Goal: Task Accomplishment & Management: Manage account settings

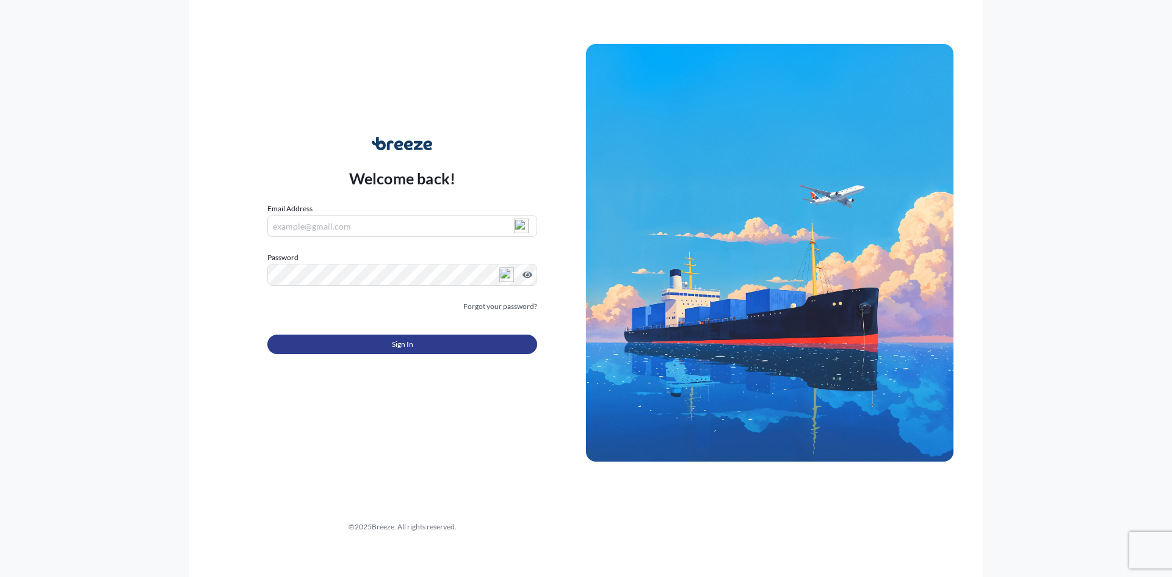
type input "[PERSON_NAME][EMAIL_ADDRESS][DOMAIN_NAME]"
click at [410, 344] on span "Sign In" at bounding box center [402, 344] width 21 height 12
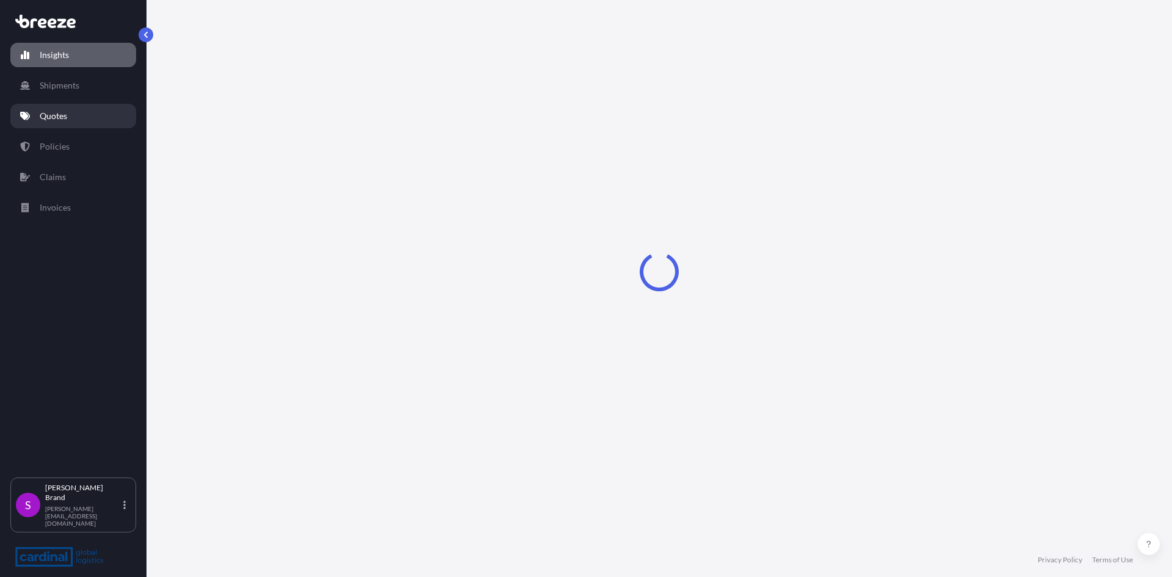
click at [59, 121] on p "Quotes" at bounding box center [53, 116] width 27 height 12
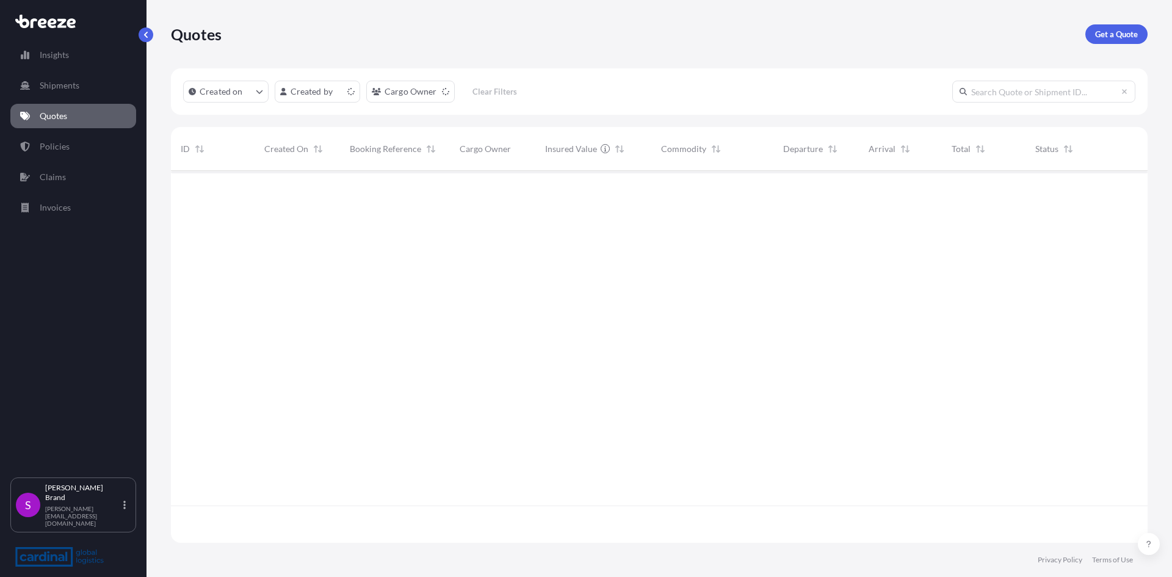
scroll to position [369, 968]
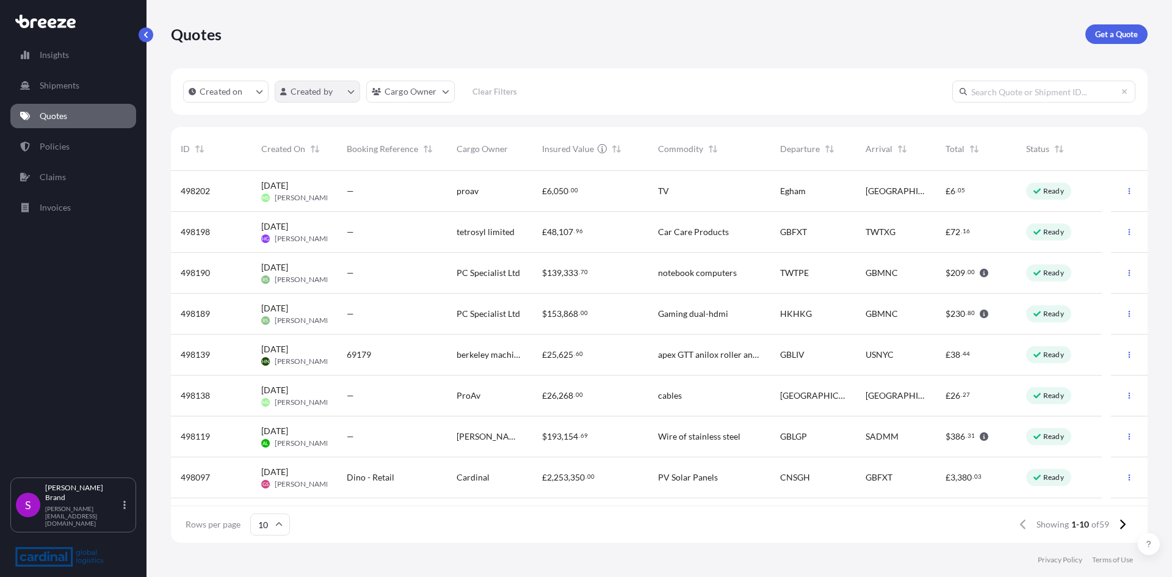
click at [352, 93] on html "Insights Shipments Quotes Policies Claims Invoices S [PERSON_NAME] [PERSON_NAME…" at bounding box center [586, 288] width 1172 height 577
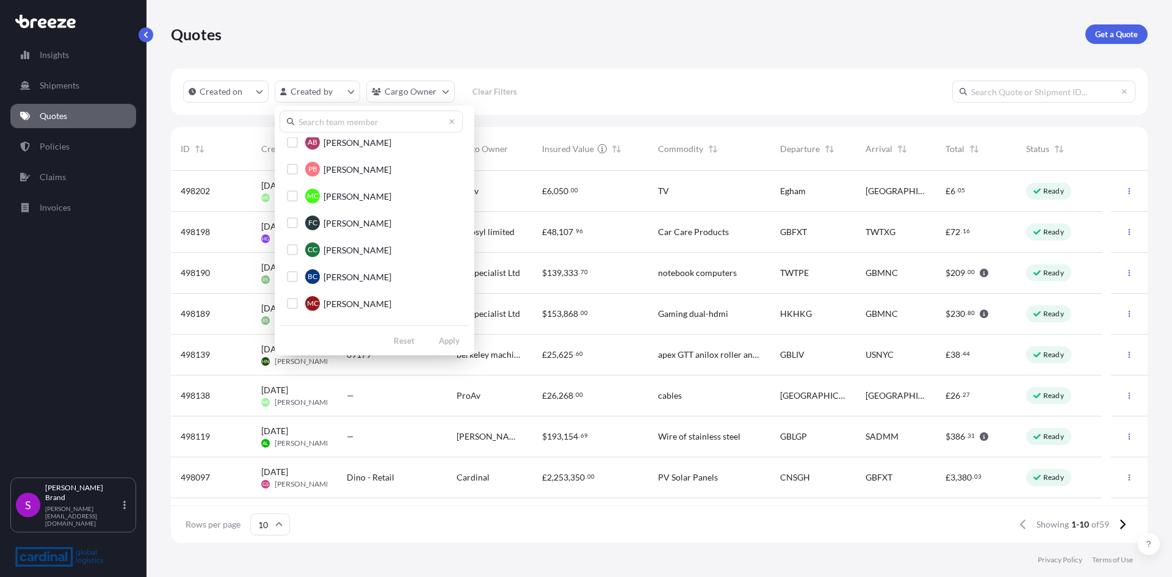
scroll to position [242, 0]
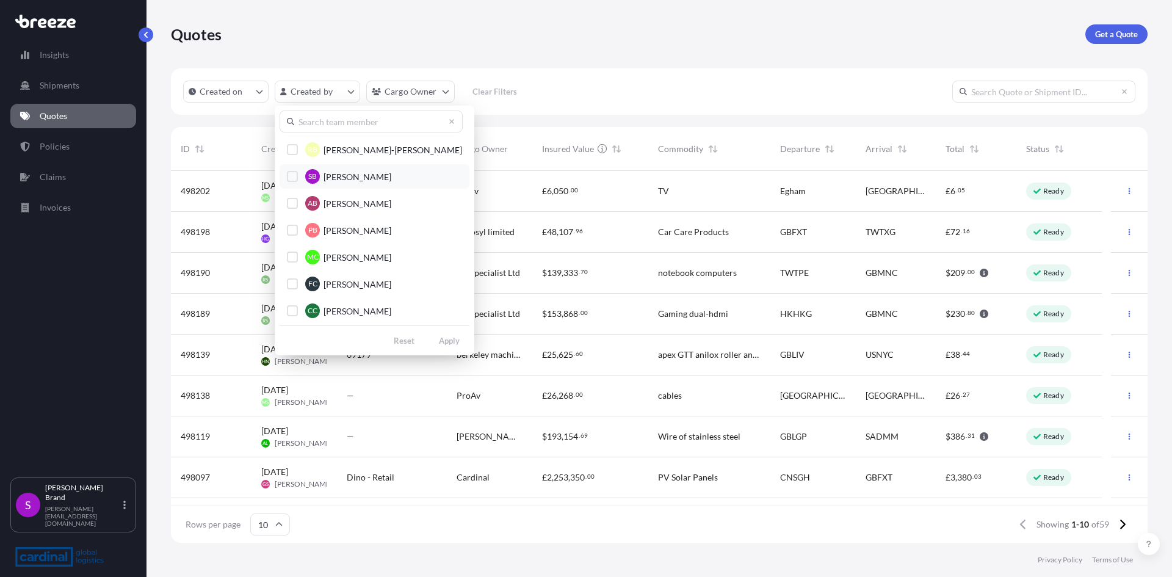
click at [355, 181] on span "[PERSON_NAME]" at bounding box center [358, 177] width 68 height 12
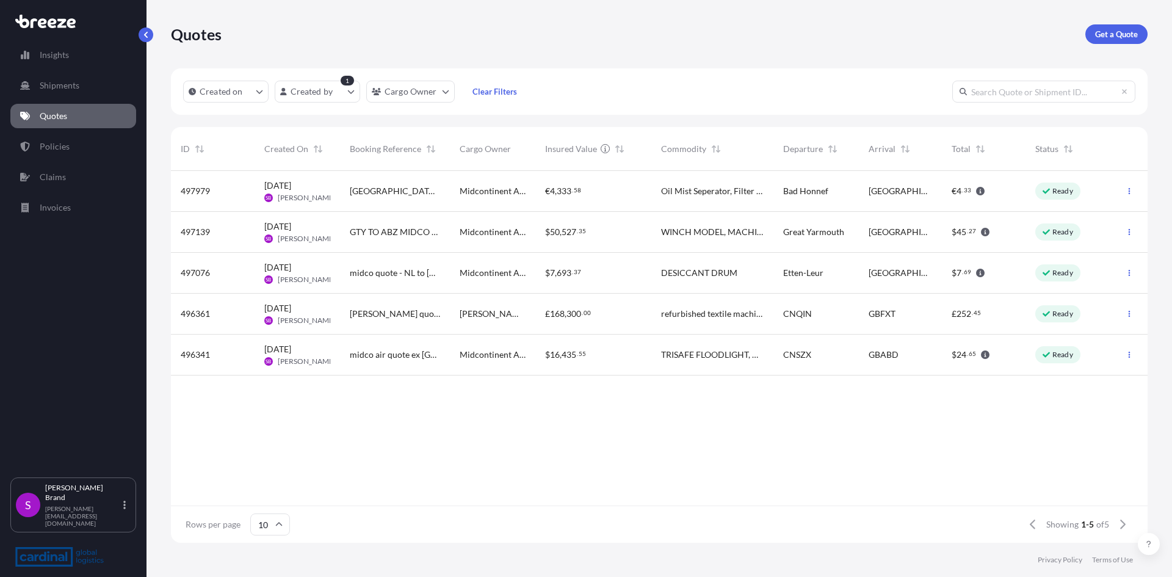
click at [384, 192] on span "[GEOGRAPHIC_DATA] to [GEOGRAPHIC_DATA] - Midco" at bounding box center [395, 191] width 90 height 12
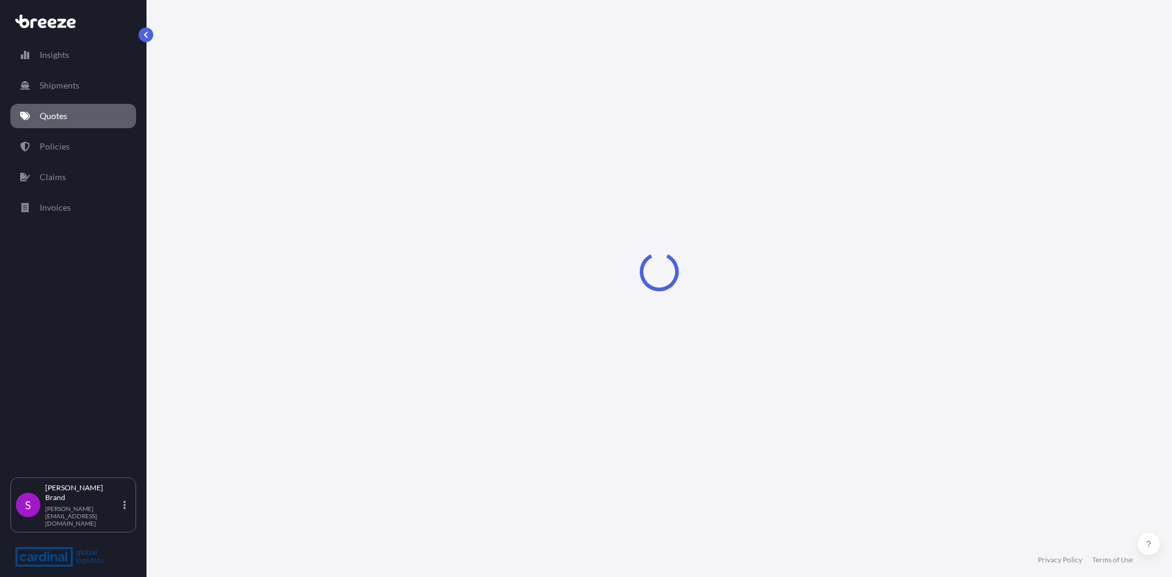
select select "Road"
select select "1"
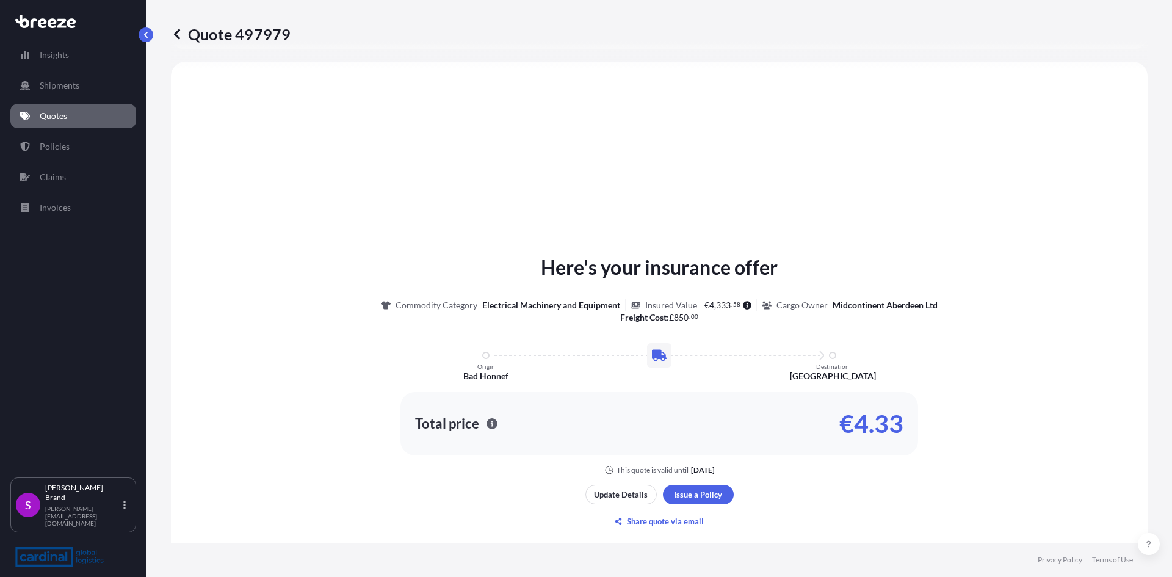
scroll to position [368, 0]
click at [606, 493] on p "Update Details" at bounding box center [621, 494] width 54 height 12
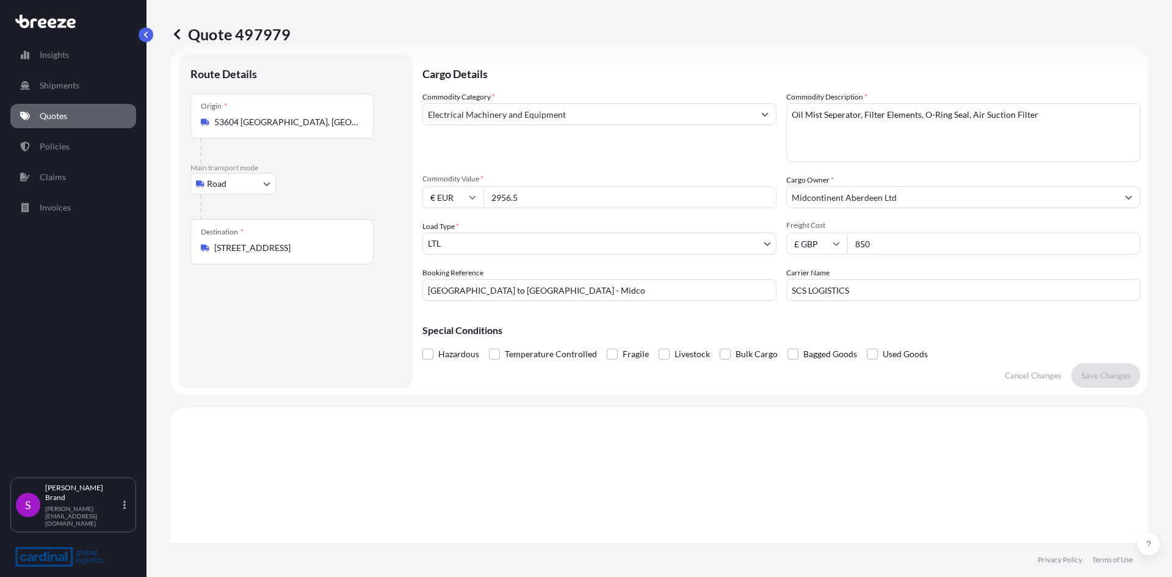
scroll to position [20, 0]
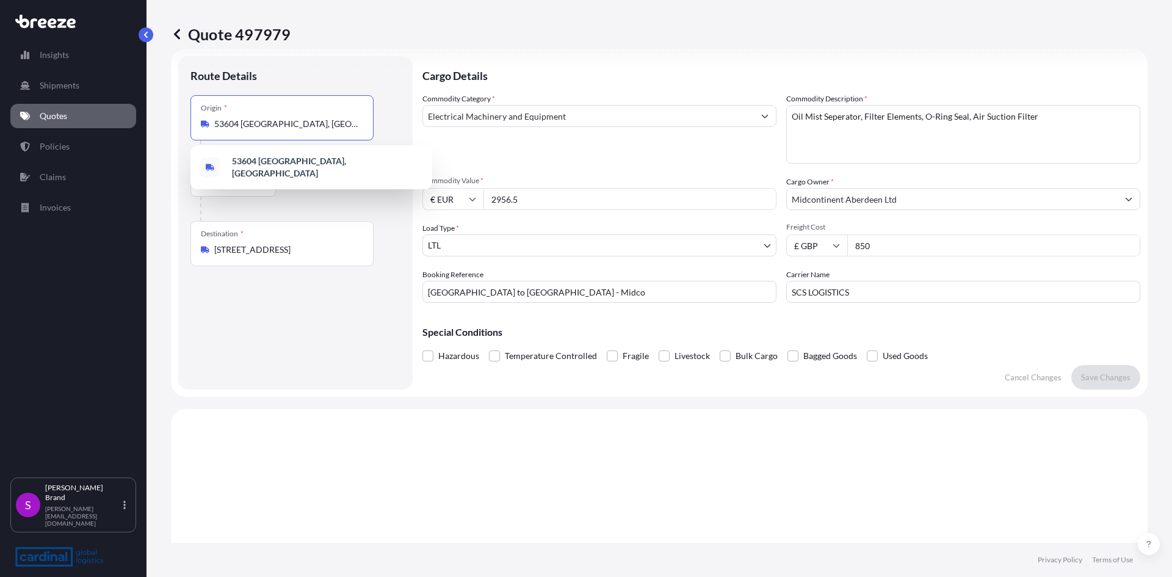
drag, startPoint x: 311, startPoint y: 125, endPoint x: 192, endPoint y: 126, distance: 119.1
click at [192, 126] on div "Origin * 53604 [GEOGRAPHIC_DATA], [GEOGRAPHIC_DATA]" at bounding box center [281, 117] width 183 height 45
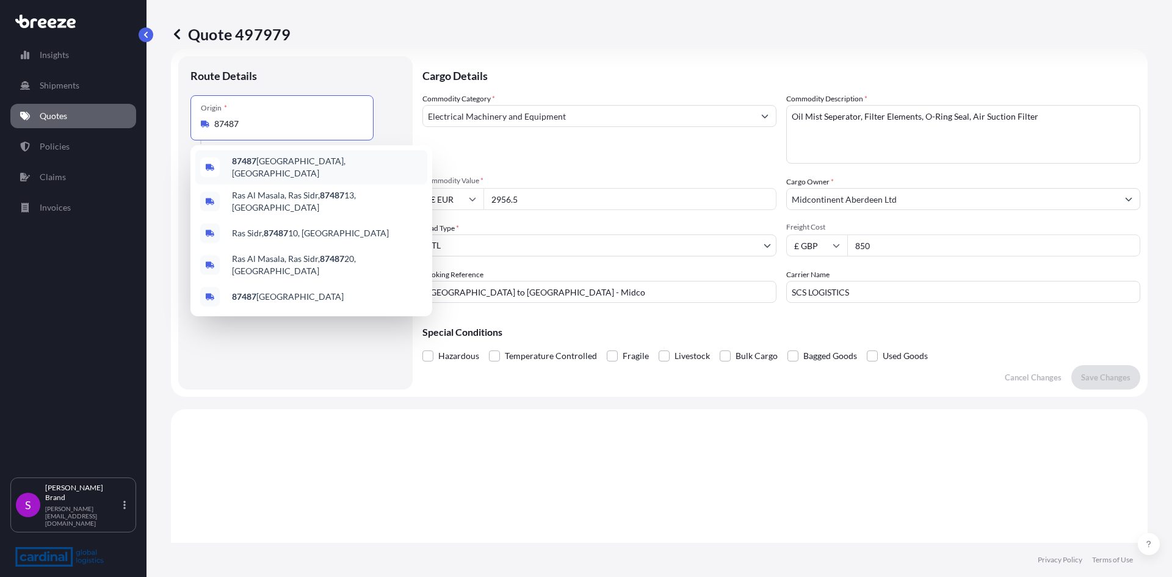
click at [263, 166] on span "87487 [GEOGRAPHIC_DATA], [GEOGRAPHIC_DATA]" at bounding box center [327, 167] width 190 height 24
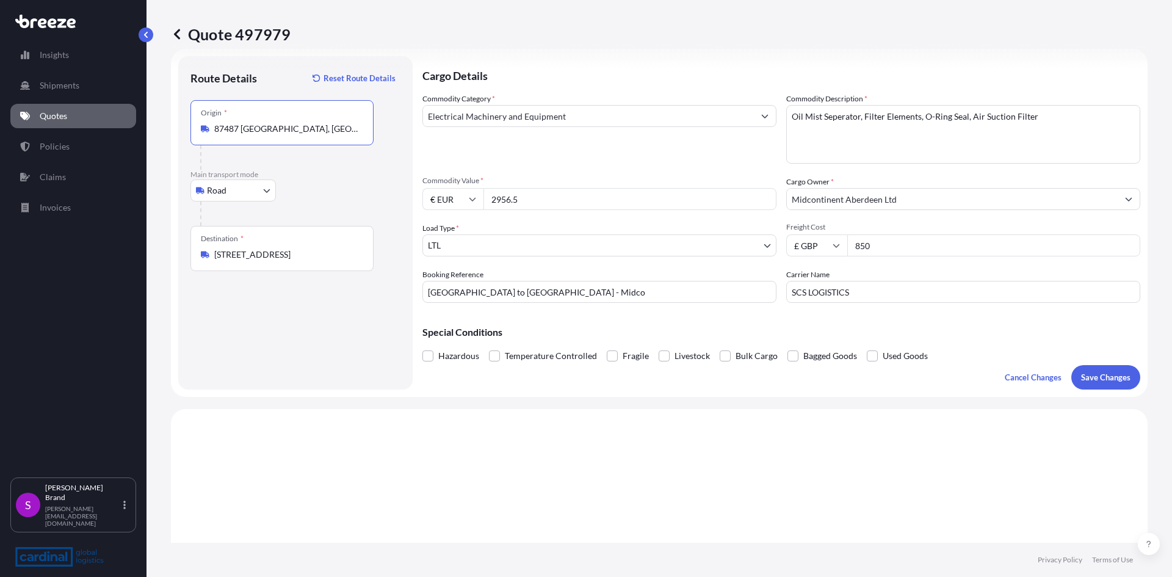
type input "87487 [GEOGRAPHIC_DATA], [GEOGRAPHIC_DATA]"
drag, startPoint x: 302, startPoint y: 257, endPoint x: 178, endPoint y: 256, distance: 123.9
click at [178, 256] on div "Route Details Reset Route Details Place of loading Road Road Rail Origin * [GEO…" at bounding box center [295, 222] width 234 height 333
click at [308, 250] on input "[STREET_ADDRESS]" at bounding box center [286, 254] width 144 height 12
drag, startPoint x: 308, startPoint y: 250, endPoint x: 173, endPoint y: 244, distance: 135.1
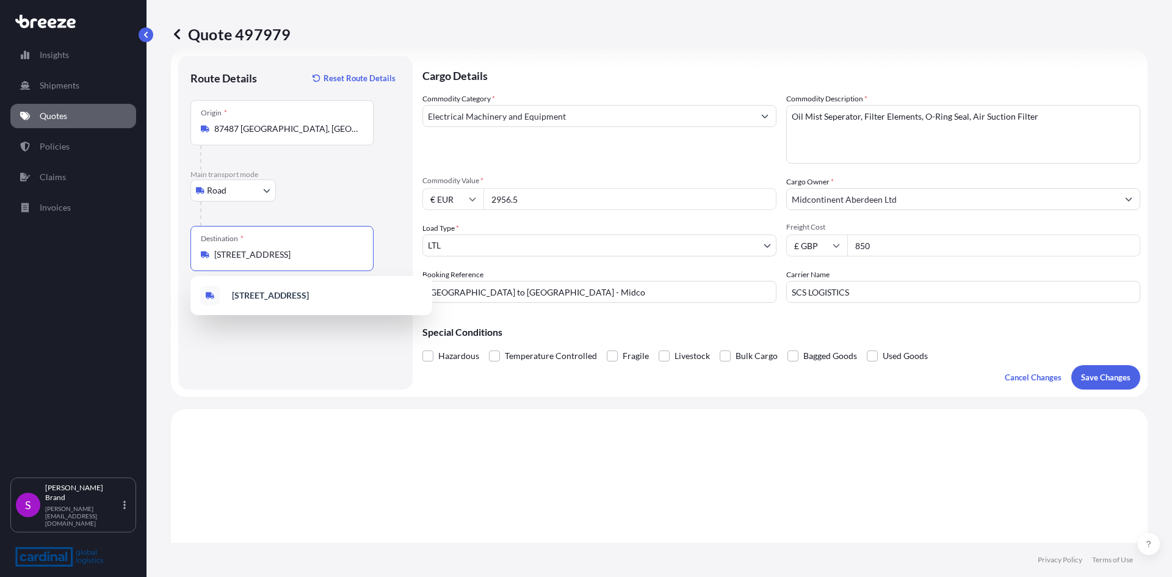
click at [173, 248] on form "Route Details Reset Route Details Place of loading Road Road Rail Origin * 8748…" at bounding box center [659, 223] width 977 height 348
click at [275, 301] on span "[STREET_ADDRESS][PERSON_NAME]" at bounding box center [327, 298] width 190 height 24
type input "[STREET_ADDRESS][PERSON_NAME]"
drag, startPoint x: 548, startPoint y: 198, endPoint x: 473, endPoint y: 201, distance: 74.5
click at [473, 201] on div "€ EUR 2956.5" at bounding box center [599, 199] width 354 height 22
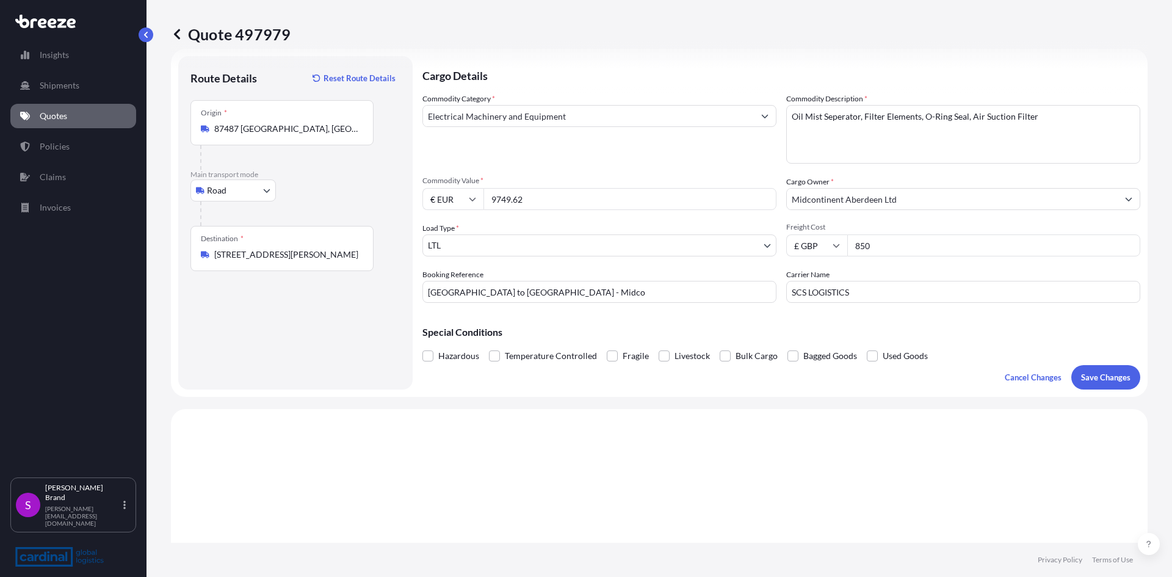
type input "9749.62"
click at [465, 197] on input "€ EUR" at bounding box center [452, 199] width 61 height 22
click at [450, 258] on div "£ GBP" at bounding box center [452, 258] width 51 height 23
type input "£ GBP"
click at [568, 291] on input "[GEOGRAPHIC_DATA] to [GEOGRAPHIC_DATA] - Midco" at bounding box center [599, 292] width 354 height 22
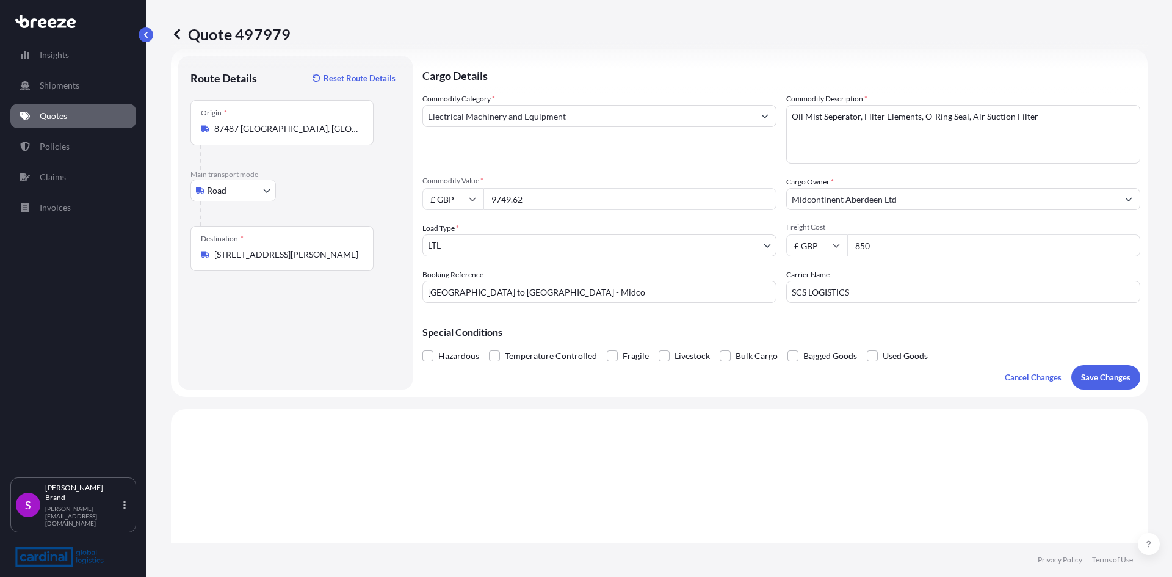
drag, startPoint x: 877, startPoint y: 245, endPoint x: 824, endPoint y: 245, distance: 52.5
click at [824, 245] on div "£ GBP 850" at bounding box center [963, 245] width 354 height 22
drag, startPoint x: 1038, startPoint y: 117, endPoint x: 797, endPoint y: 113, distance: 240.6
click at [760, 112] on div "Commodity Category * Electrical Machinery and Equipment Commodity Description *…" at bounding box center [781, 198] width 718 height 210
type textarea "wire, chrome steel, screw, hose"
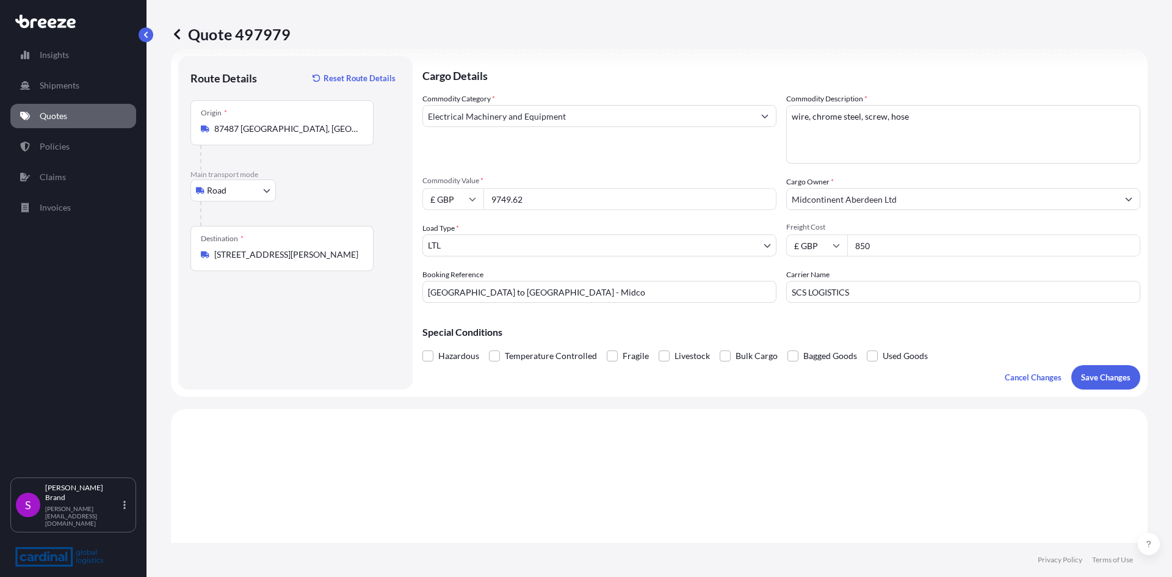
drag, startPoint x: 899, startPoint y: 246, endPoint x: 833, endPoint y: 252, distance: 65.6
click at [827, 253] on div "£ GBP 850" at bounding box center [963, 245] width 354 height 22
type input "785"
click at [868, 292] on input "SCS LOGISTICS" at bounding box center [963, 292] width 354 height 22
click at [1091, 378] on p "Save Changes" at bounding box center [1105, 377] width 49 height 12
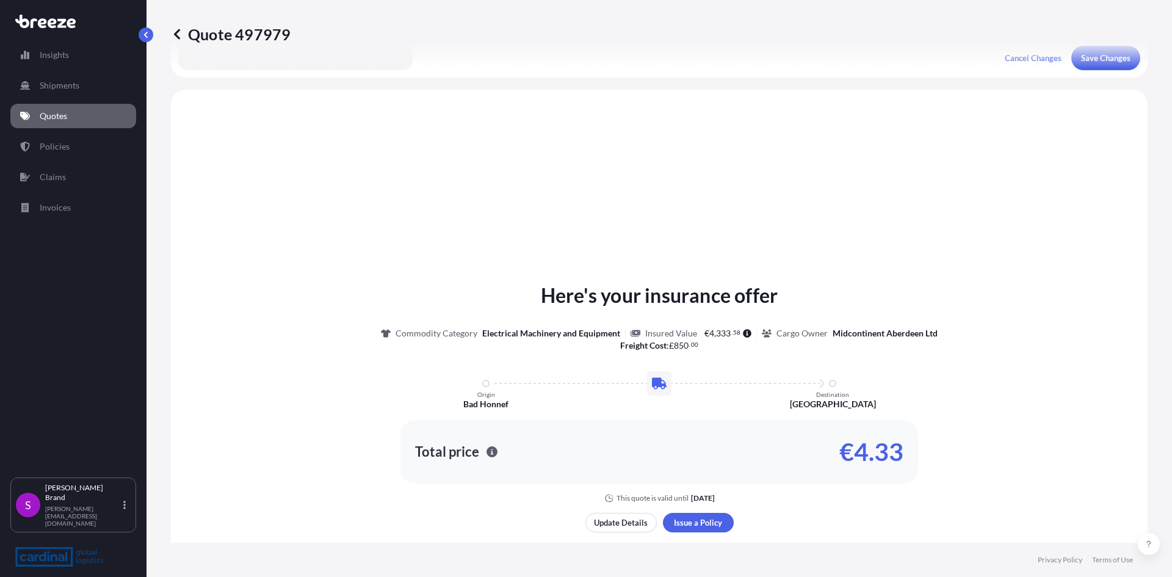
scroll to position [368, 0]
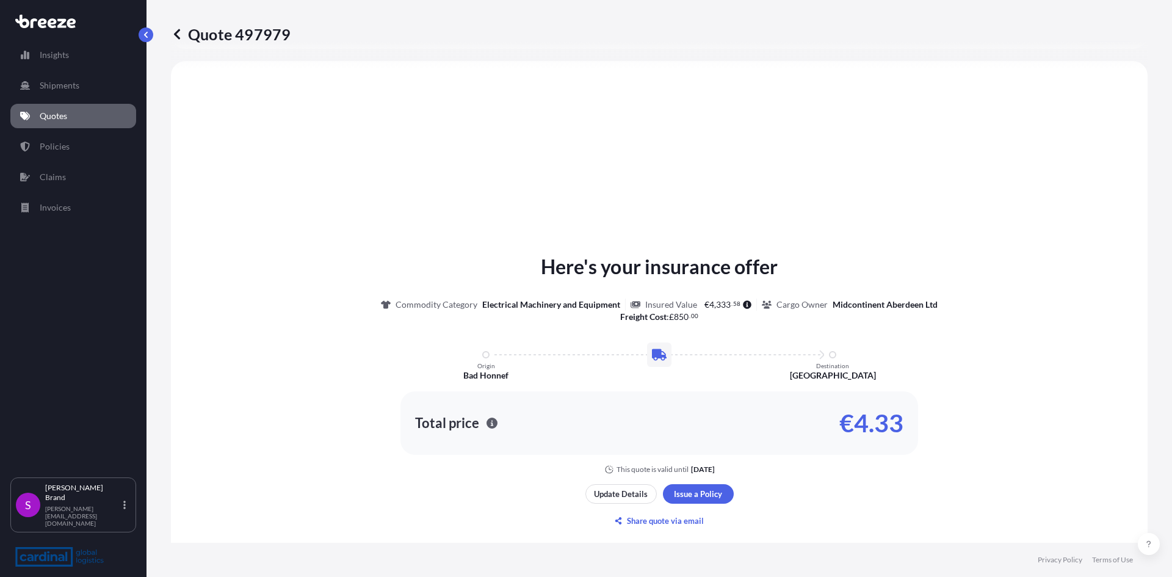
select select "Road"
select select "1"
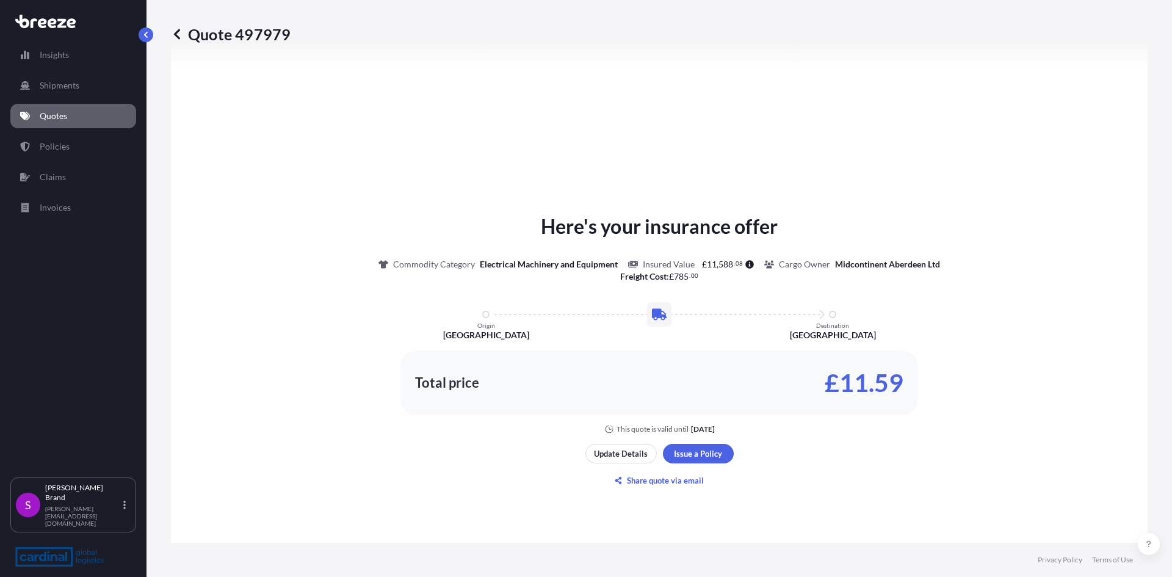
scroll to position [429, 0]
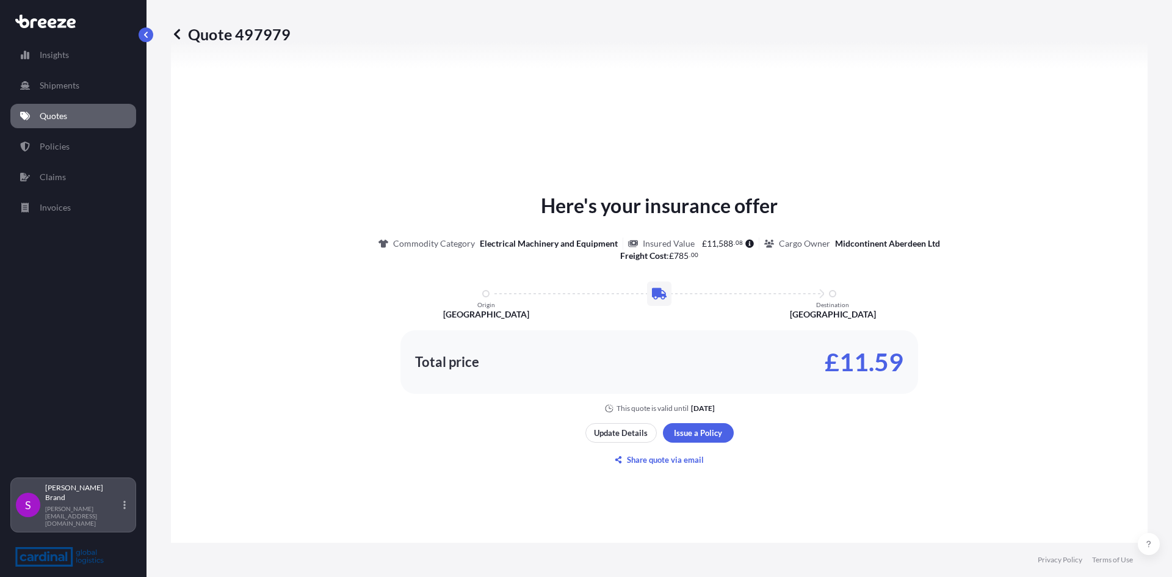
click at [81, 520] on p "[PERSON_NAME][EMAIL_ADDRESS][DOMAIN_NAME]" at bounding box center [83, 516] width 76 height 22
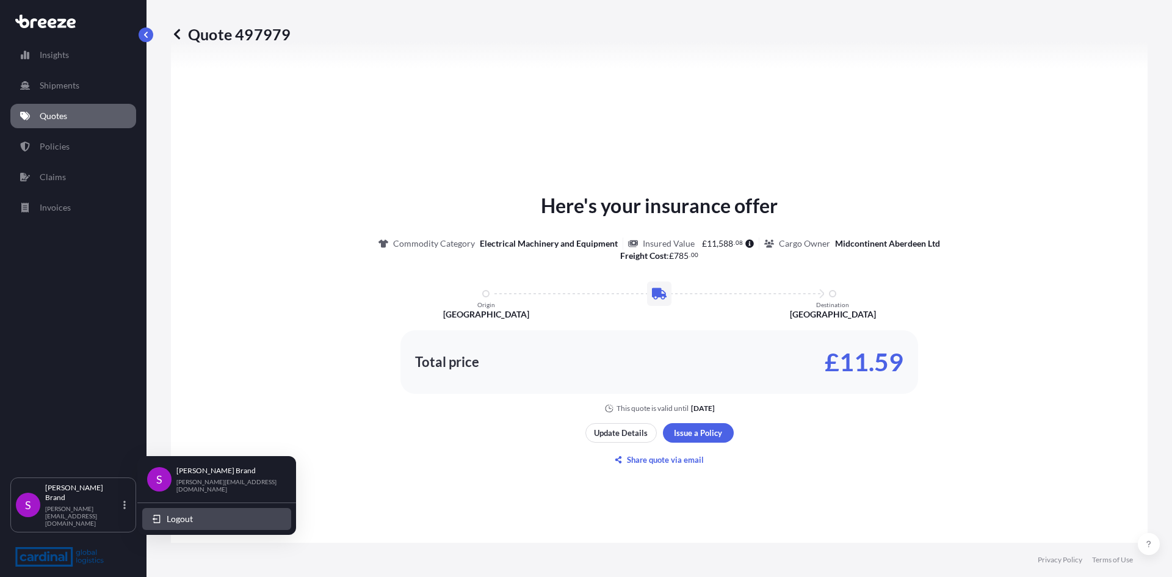
click at [175, 513] on span "Logout" at bounding box center [180, 519] width 26 height 12
